Goal: Task Accomplishment & Management: Manage account settings

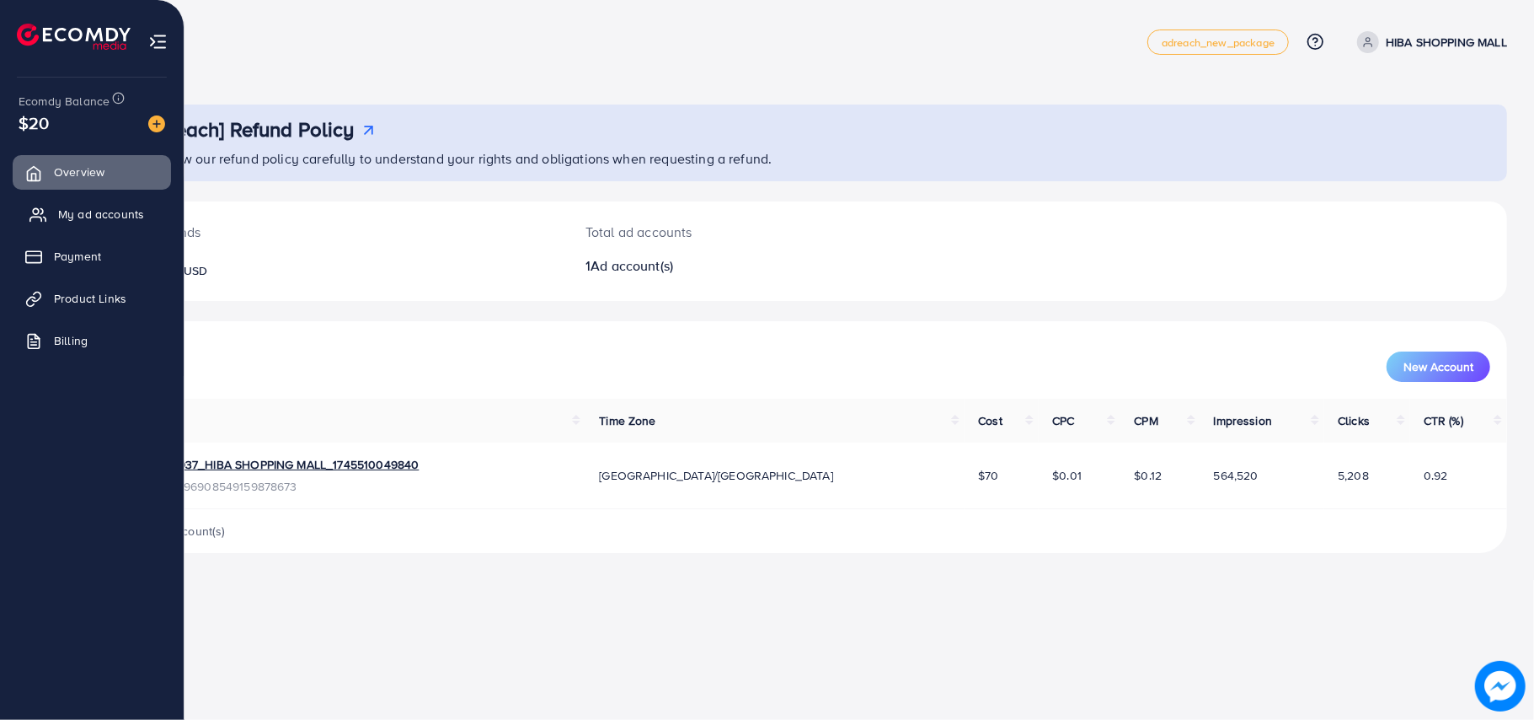
click at [86, 203] on link "My ad accounts" at bounding box center [92, 214] width 158 height 34
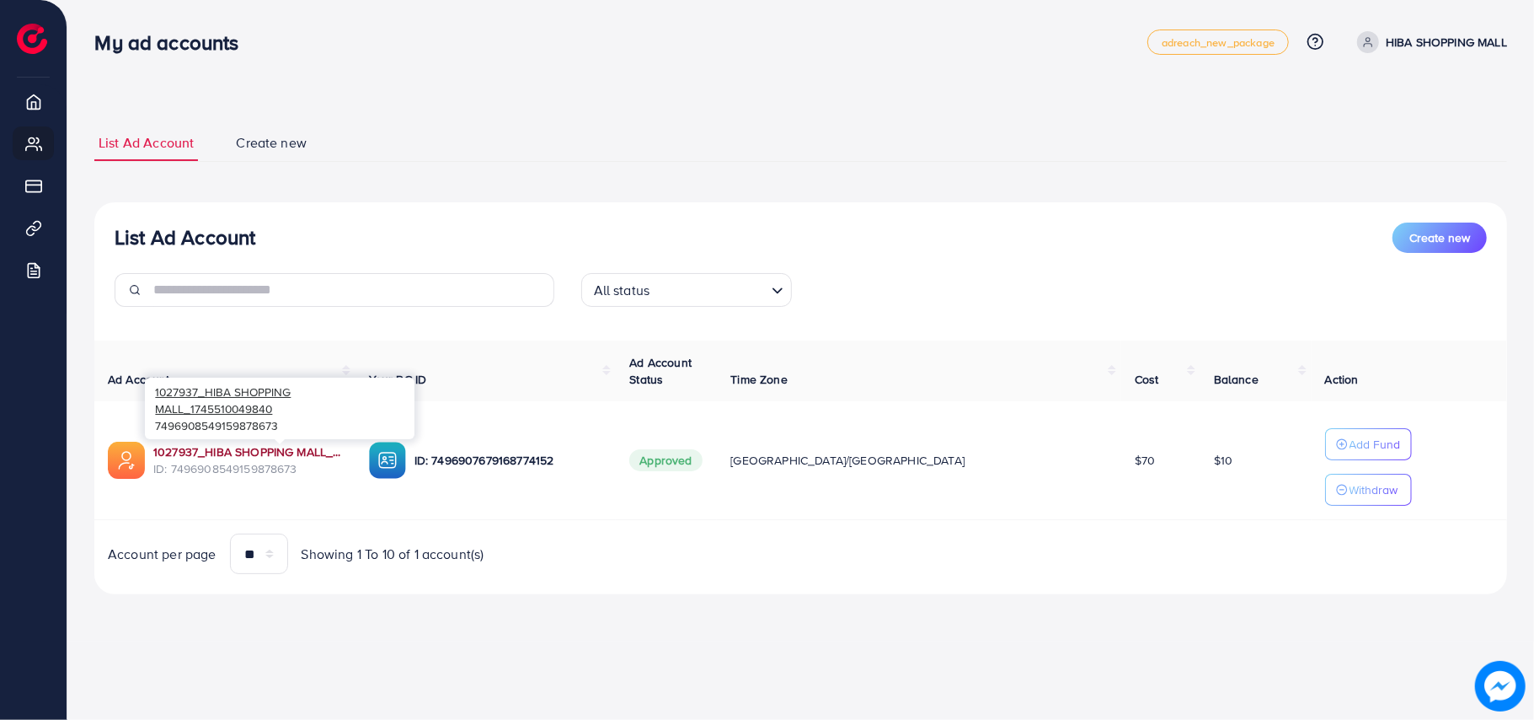
click at [342, 453] on link "1027937_HIBA SHOPPING MALL_1745510049840" at bounding box center [247, 451] width 189 height 17
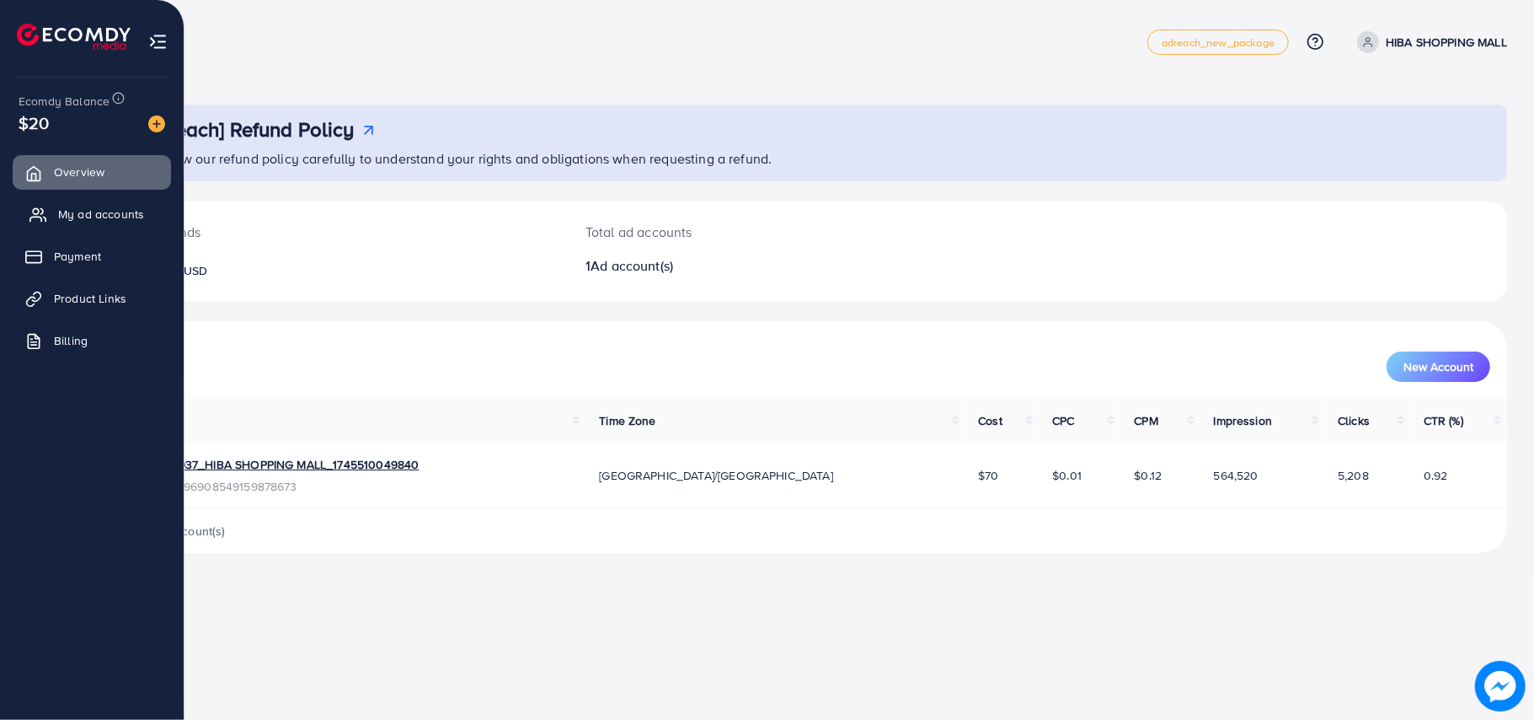
click at [137, 216] on span "My ad accounts" at bounding box center [101, 214] width 86 height 17
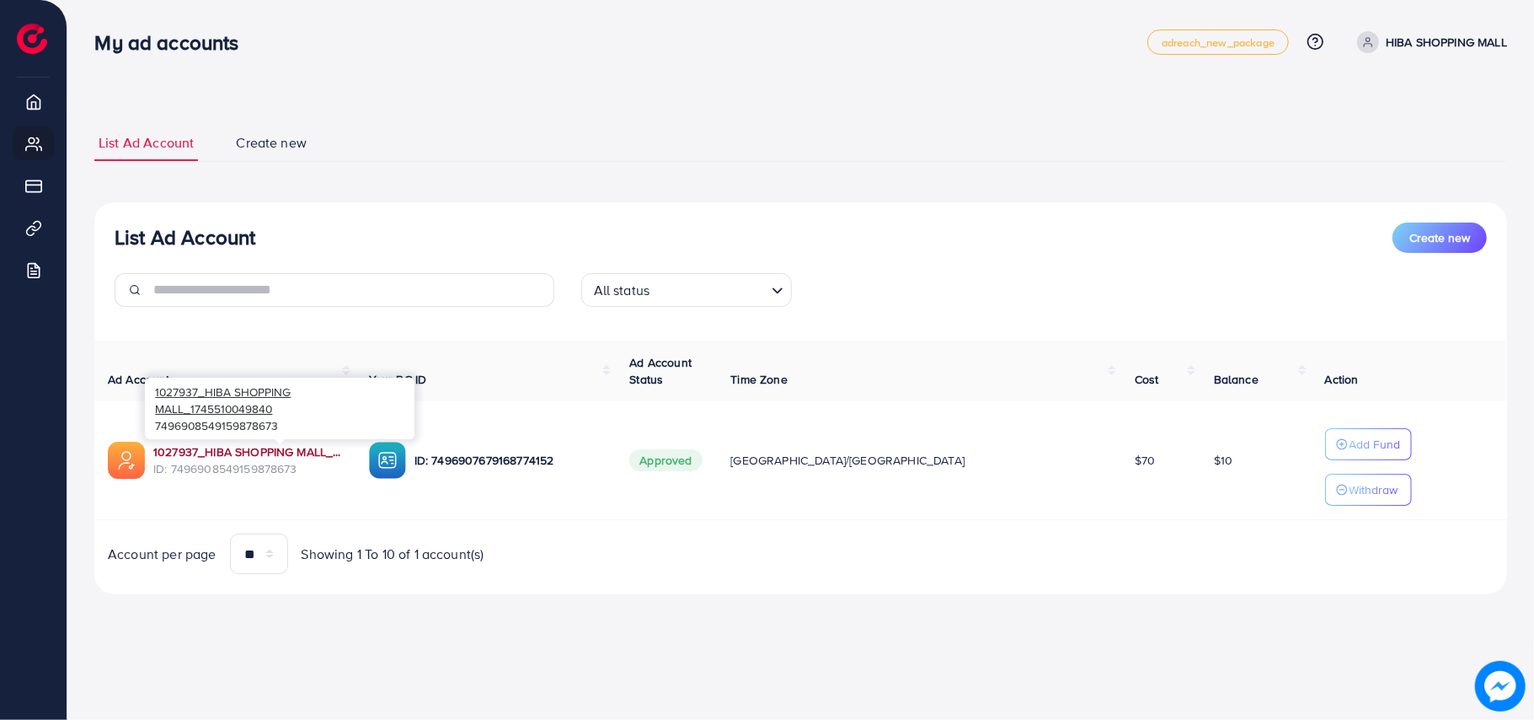
click at [342, 446] on link "1027937_HIBA SHOPPING MALL_1745510049840" at bounding box center [247, 451] width 189 height 17
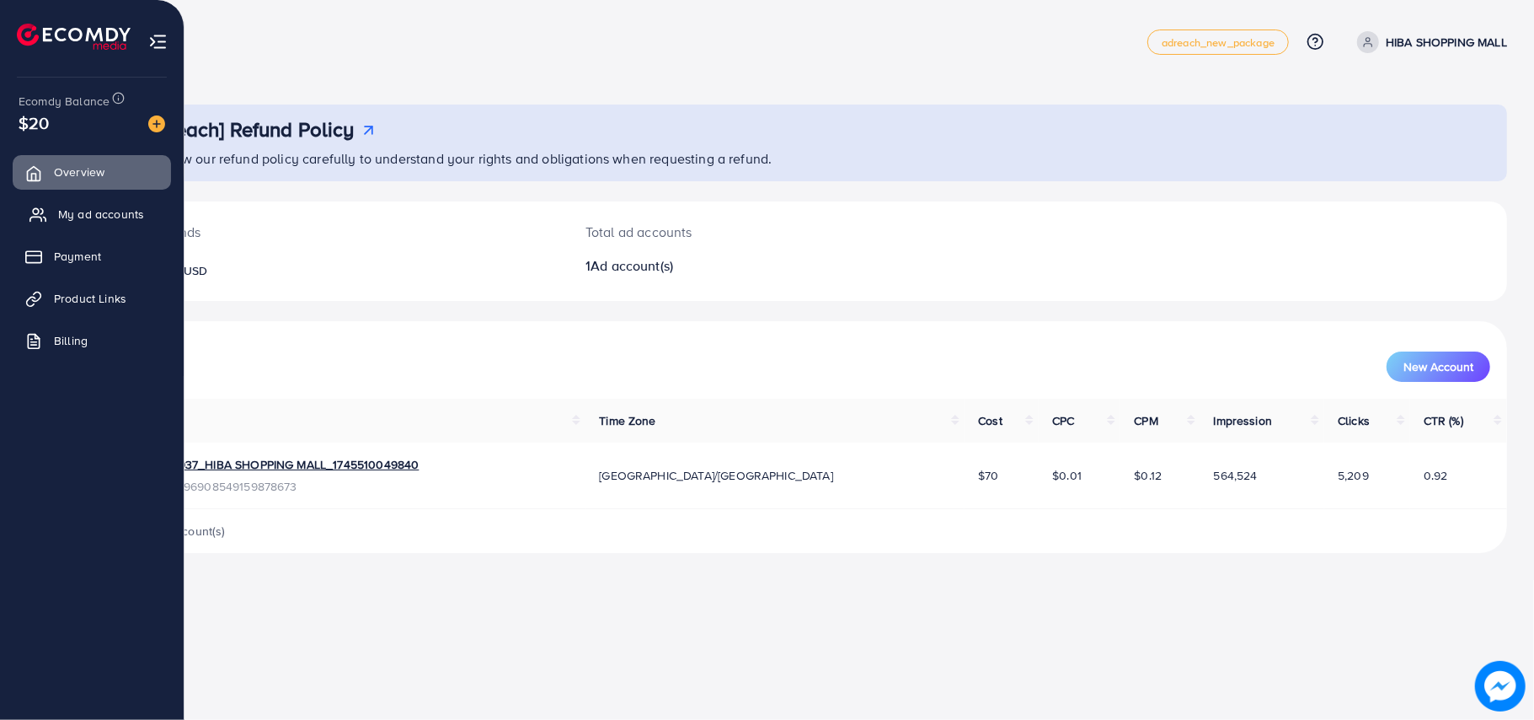
click at [112, 202] on link "My ad accounts" at bounding box center [92, 214] width 158 height 34
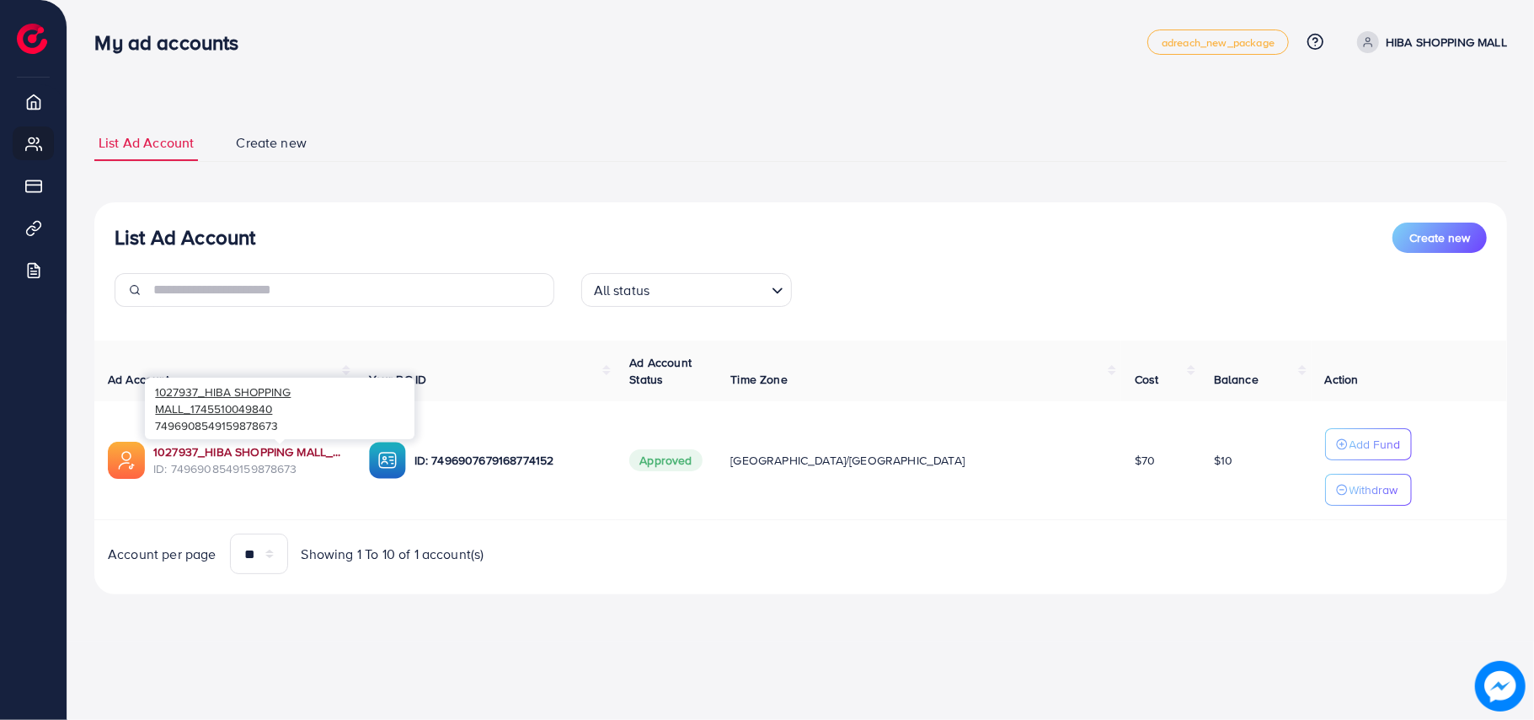
click at [231, 453] on link "1027937_HIBA SHOPPING MALL_1745510049840" at bounding box center [247, 451] width 189 height 17
click at [331, 449] on link "1027937_HIBA SHOPPING MALL_1745510049840" at bounding box center [247, 451] width 189 height 17
